Goal: Task Accomplishment & Management: Manage account settings

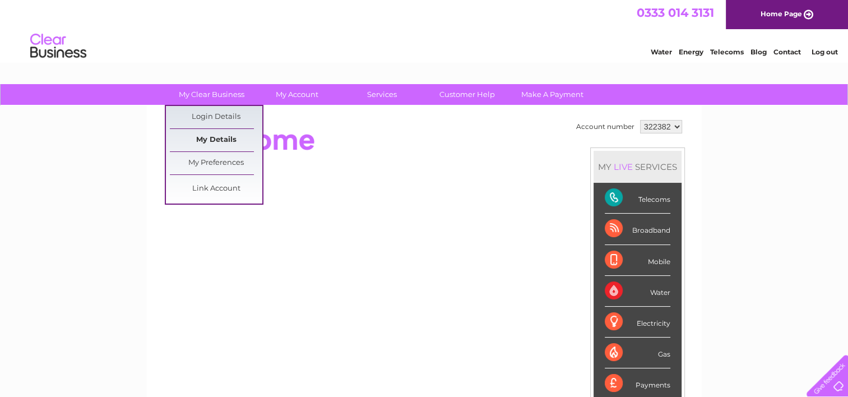
click at [213, 139] on link "My Details" at bounding box center [216, 140] width 92 height 22
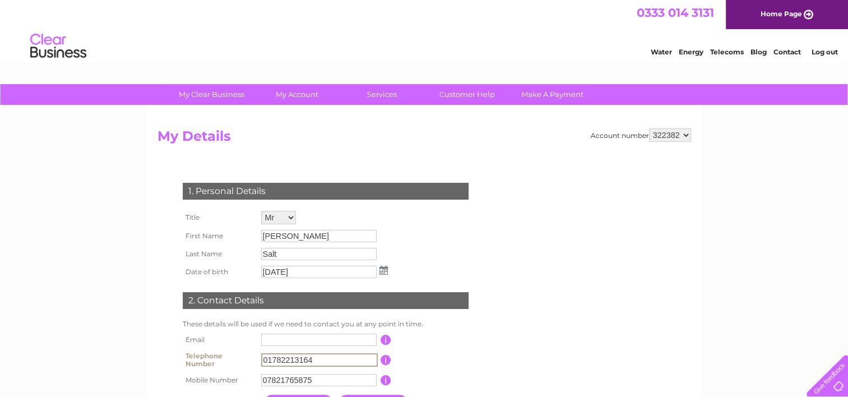
click at [336, 358] on input "01782213164" at bounding box center [319, 359] width 117 height 13
type input "01782632346"
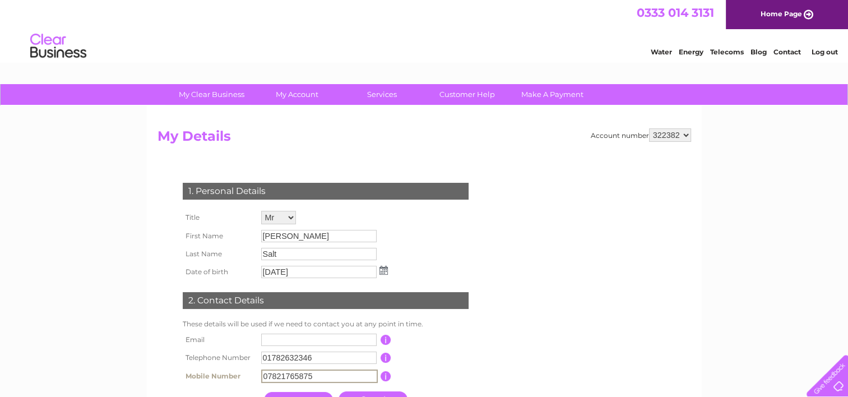
click at [337, 377] on input "07821765875" at bounding box center [319, 375] width 117 height 13
type input "07469333777"
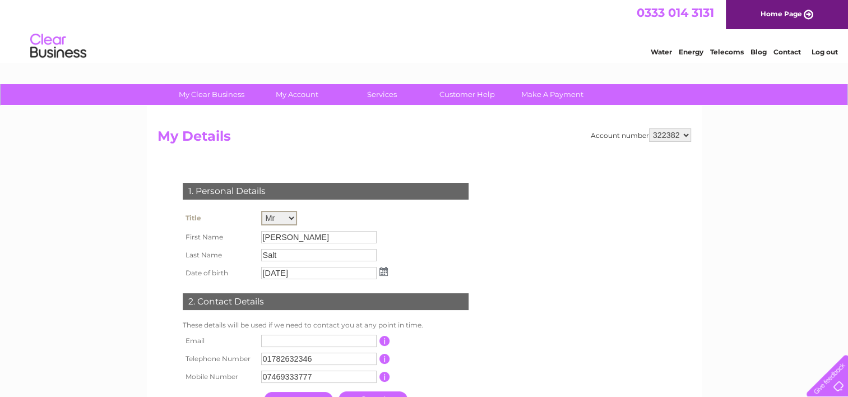
click at [287, 218] on select "Mr Mrs Ms Miss Dr Rev Prof Other" at bounding box center [279, 218] width 36 height 15
click at [261, 211] on select "Mr Mrs Ms Miss Dr Rev Prof Other" at bounding box center [279, 218] width 36 height 15
click at [306, 236] on input "[PERSON_NAME]" at bounding box center [319, 236] width 117 height 13
click at [306, 236] on input "Derek" at bounding box center [319, 236] width 117 height 13
click at [291, 236] on input "Derek" at bounding box center [319, 236] width 117 height 13
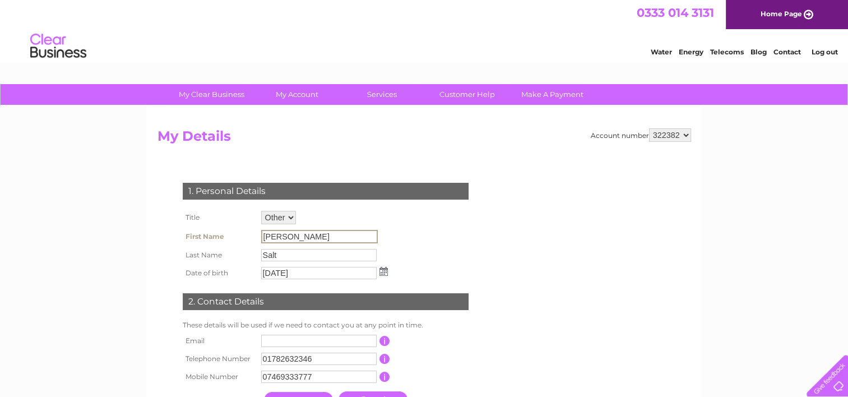
click at [287, 232] on input "Derek" at bounding box center [319, 236] width 117 height 13
click at [290, 215] on select "Mr Mrs Ms Miss Dr Rev Prof Other" at bounding box center [279, 218] width 36 height 15
select select "Mr"
click at [261, 211] on select "Mr Mrs Ms Miss Dr Rev Prof Other" at bounding box center [279, 218] width 36 height 15
click at [297, 238] on input "Derek" at bounding box center [319, 236] width 117 height 13
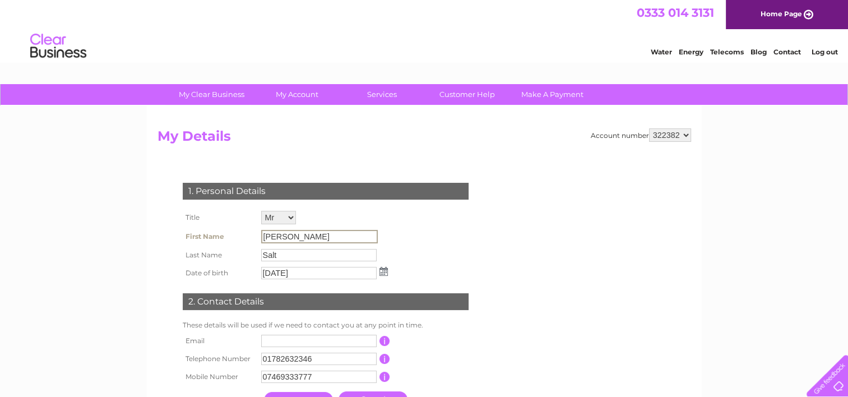
click at [297, 238] on input "Derek" at bounding box center [319, 236] width 117 height 13
drag, startPoint x: 297, startPoint y: 238, endPoint x: 289, endPoint y: 235, distance: 8.2
click at [289, 235] on input "Derek" at bounding box center [319, 236] width 117 height 13
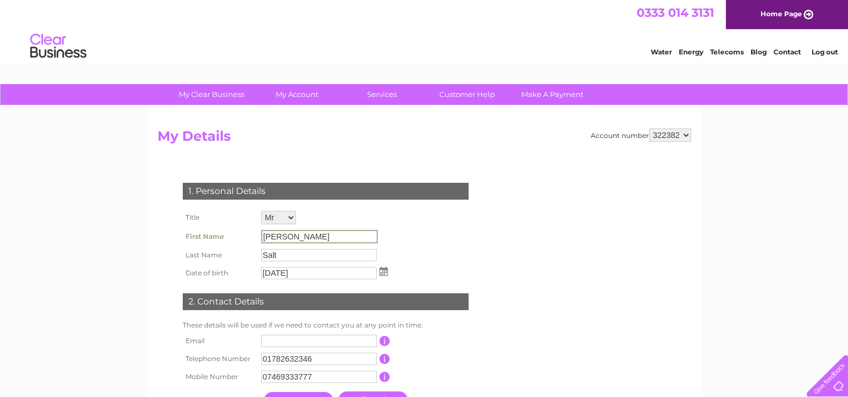
click at [289, 235] on input "Derek" at bounding box center [319, 236] width 117 height 13
click at [283, 234] on input "Derek" at bounding box center [319, 236] width 117 height 13
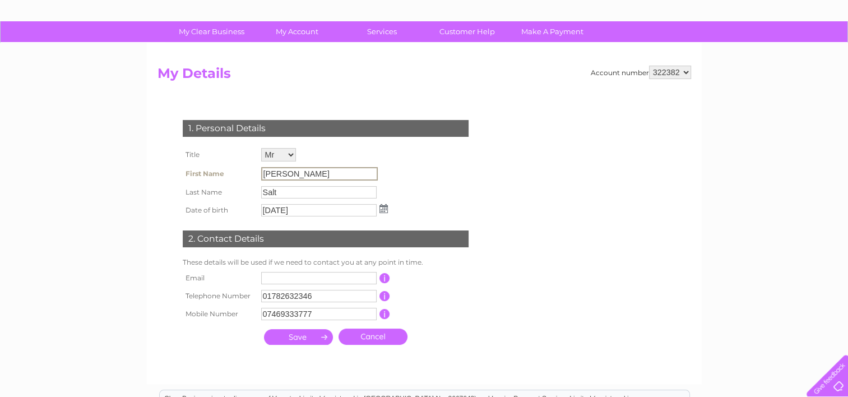
scroll to position [82, 0]
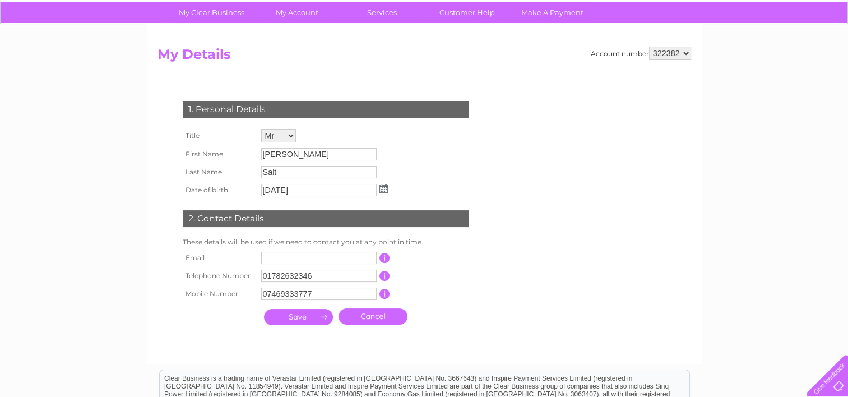
click at [298, 319] on input "submit" at bounding box center [298, 317] width 69 height 16
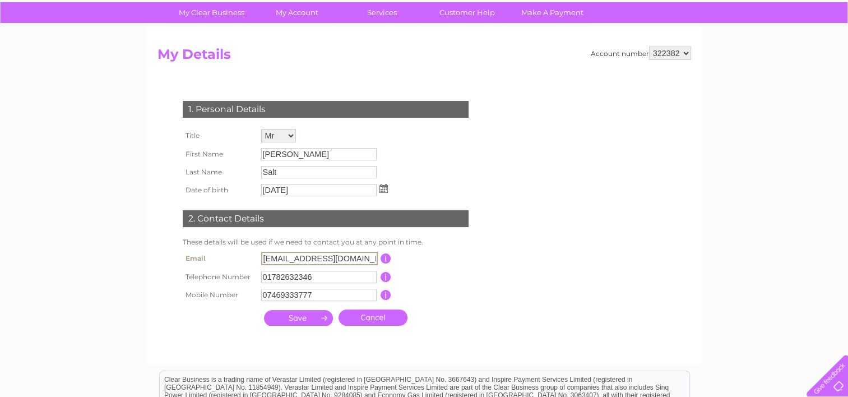
type input "basfordmotorsltd@gmail.com"
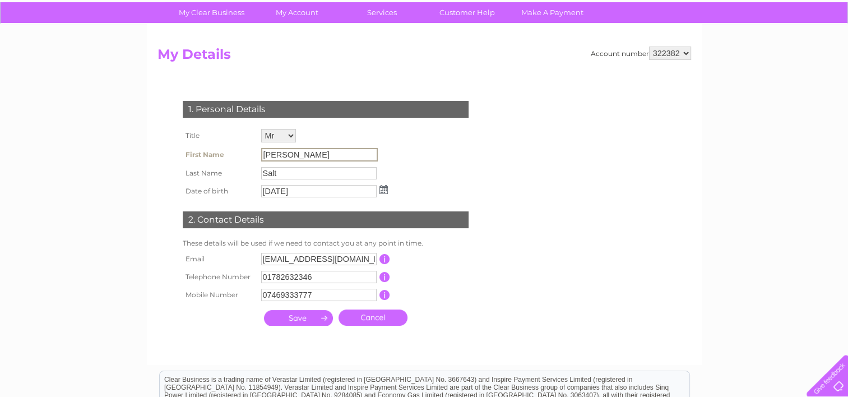
click at [296, 155] on input "Derek" at bounding box center [319, 154] width 117 height 13
click at [285, 169] on input "Salt" at bounding box center [319, 172] width 117 height 13
click at [299, 320] on input "submit" at bounding box center [298, 318] width 69 height 16
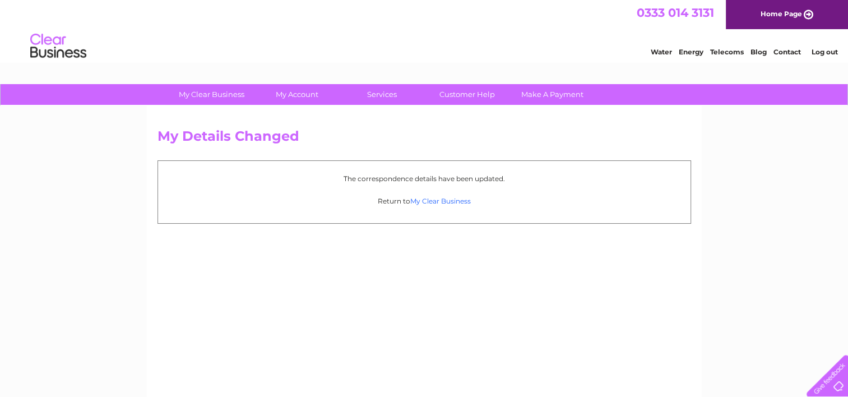
click at [446, 199] on link "My Clear Business" at bounding box center [440, 201] width 61 height 8
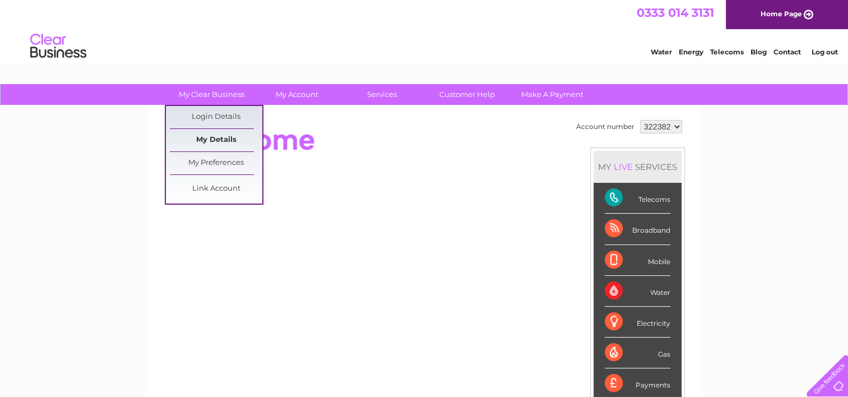
click at [220, 141] on link "My Details" at bounding box center [216, 140] width 92 height 22
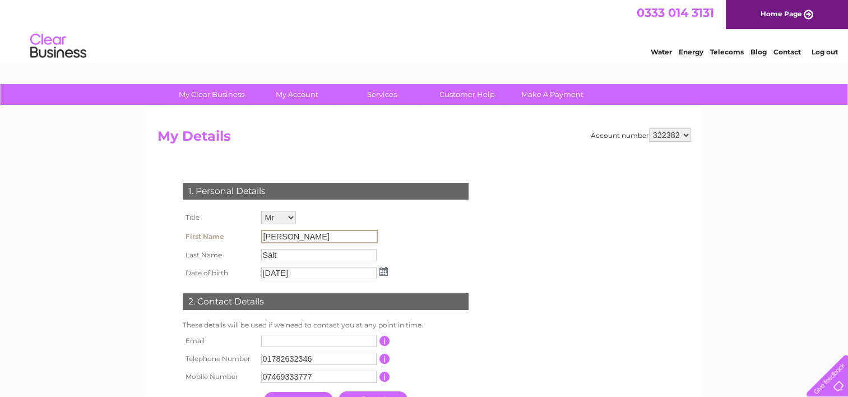
click at [290, 234] on input "[PERSON_NAME]" at bounding box center [319, 236] width 117 height 13
click at [290, 234] on input "Derek" at bounding box center [319, 236] width 117 height 13
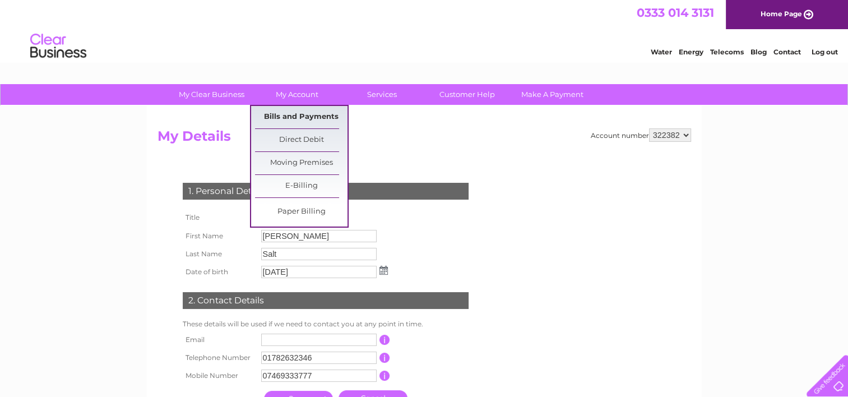
click at [311, 114] on link "Bills and Payments" at bounding box center [301, 117] width 92 height 22
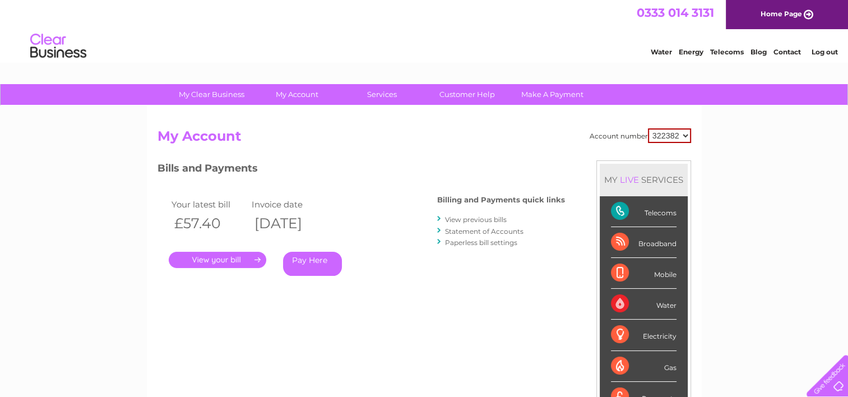
click at [243, 257] on link "." at bounding box center [217, 260] width 97 height 16
